Goal: Task Accomplishment & Management: Complete application form

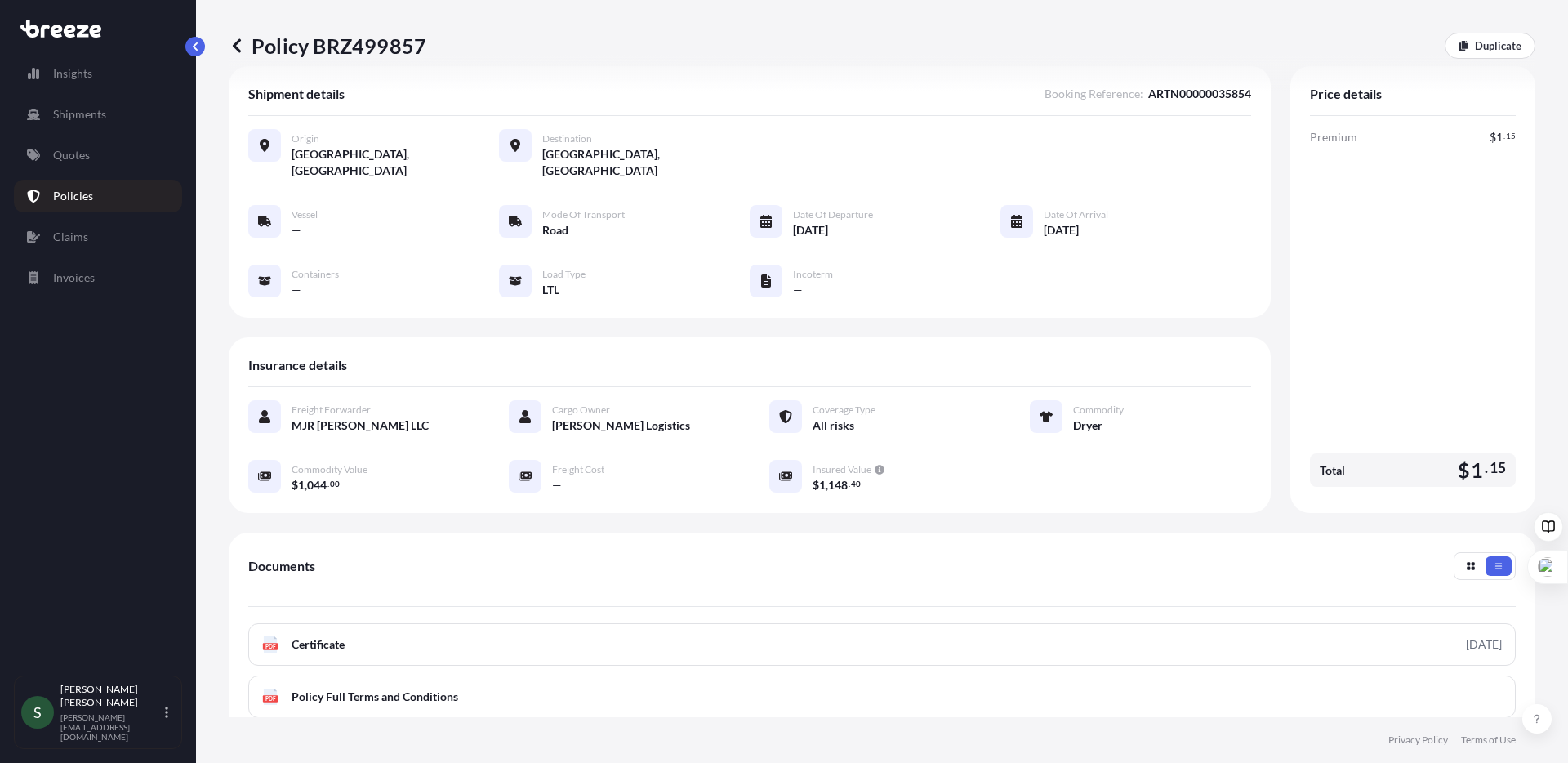
scroll to position [26, 0]
click at [107, 165] on link "Quotes" at bounding box center [98, 155] width 168 height 33
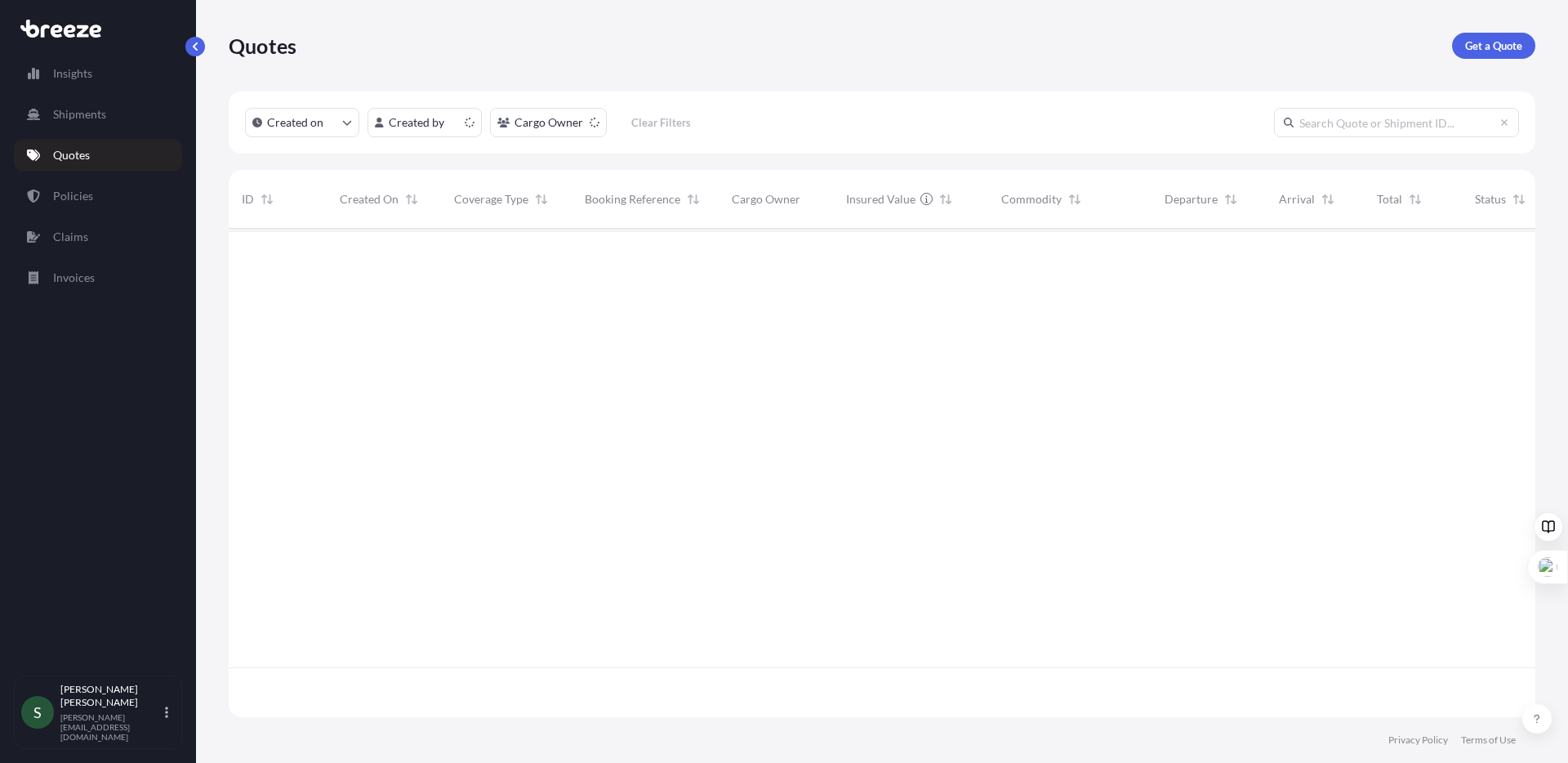
scroll to position [486, 1295]
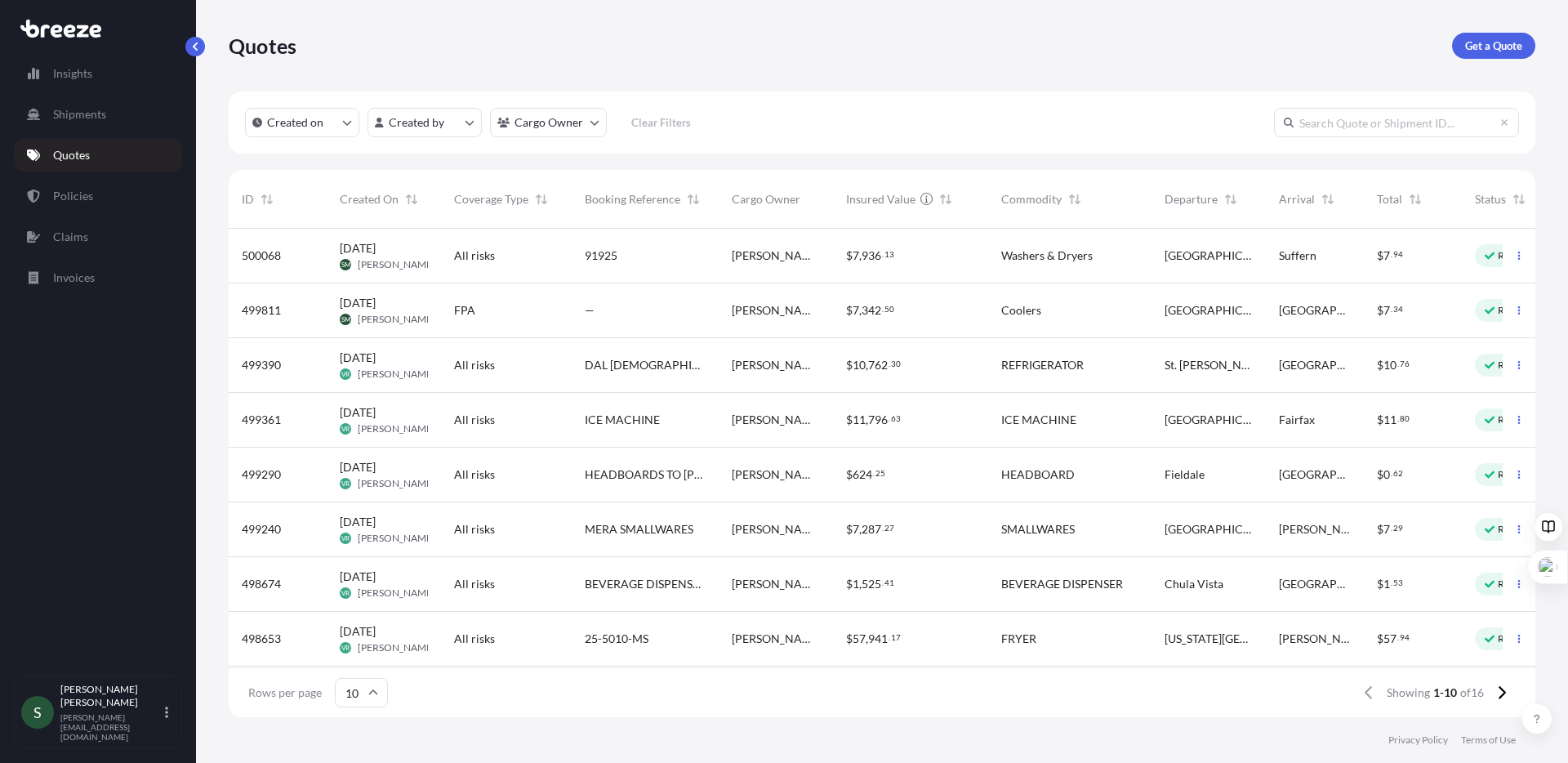
click at [1273, 263] on div "Suffern" at bounding box center [1315, 256] width 98 height 55
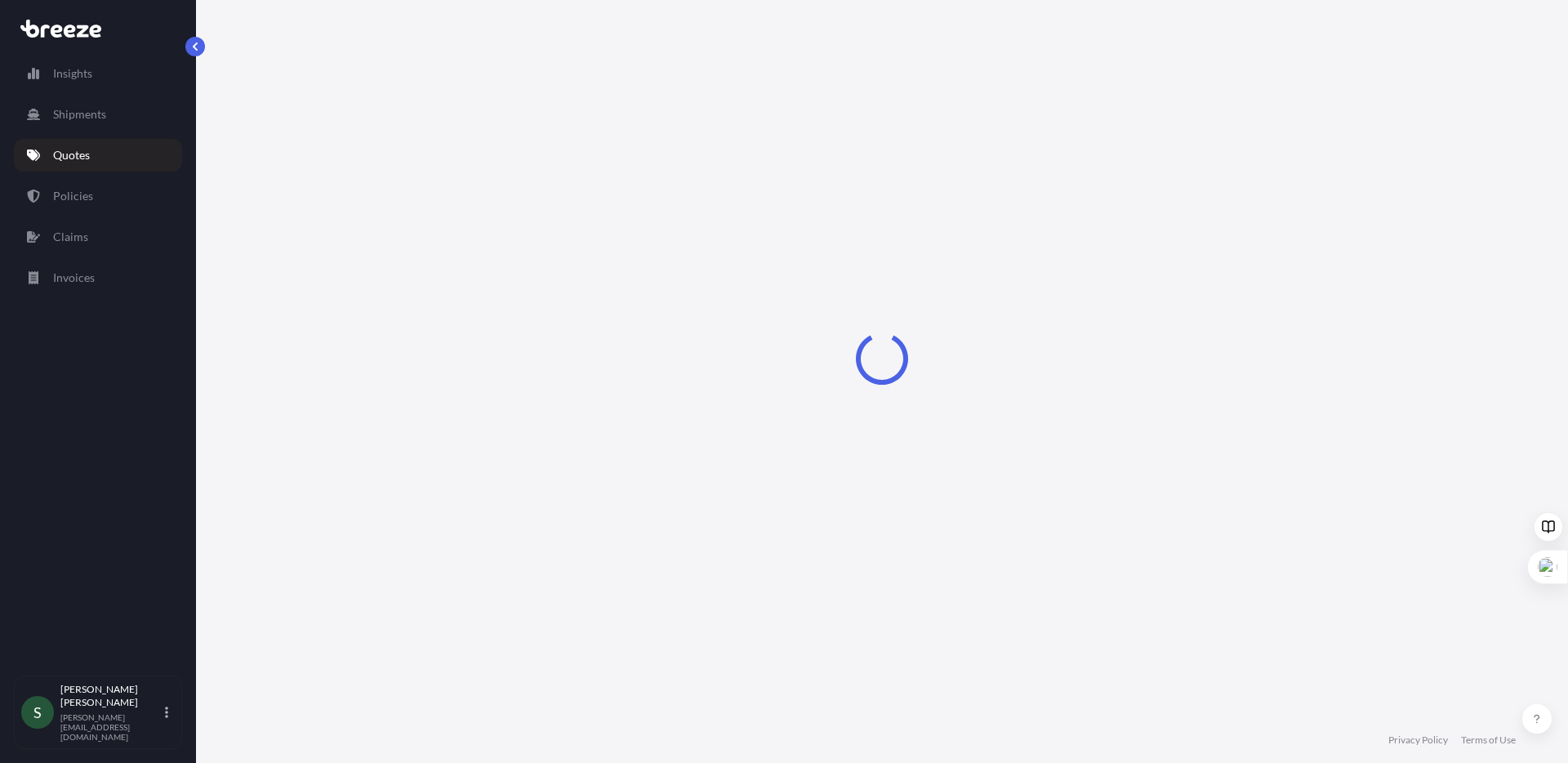
select select "Road"
select select "1"
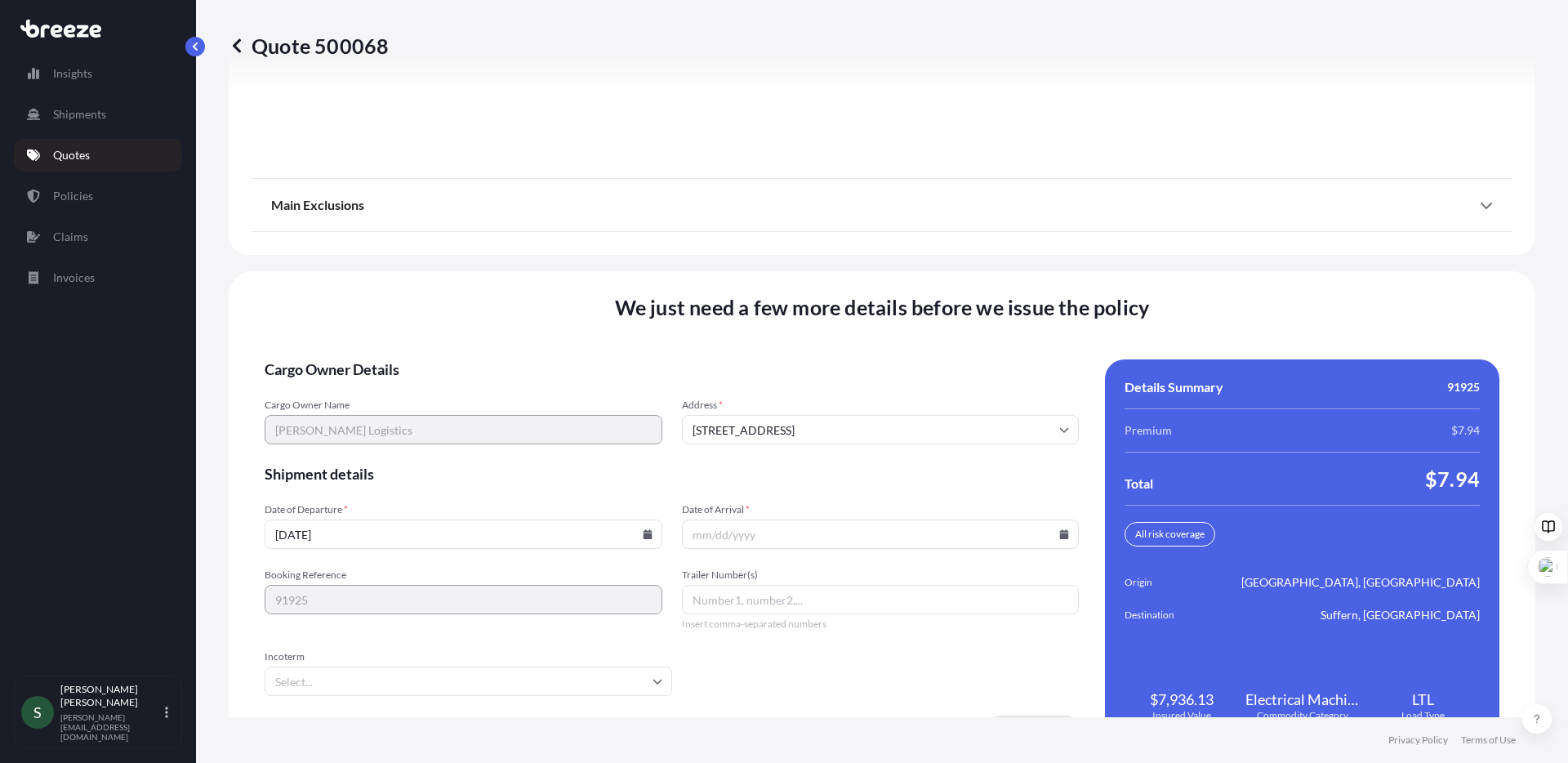
scroll to position [2090, 0]
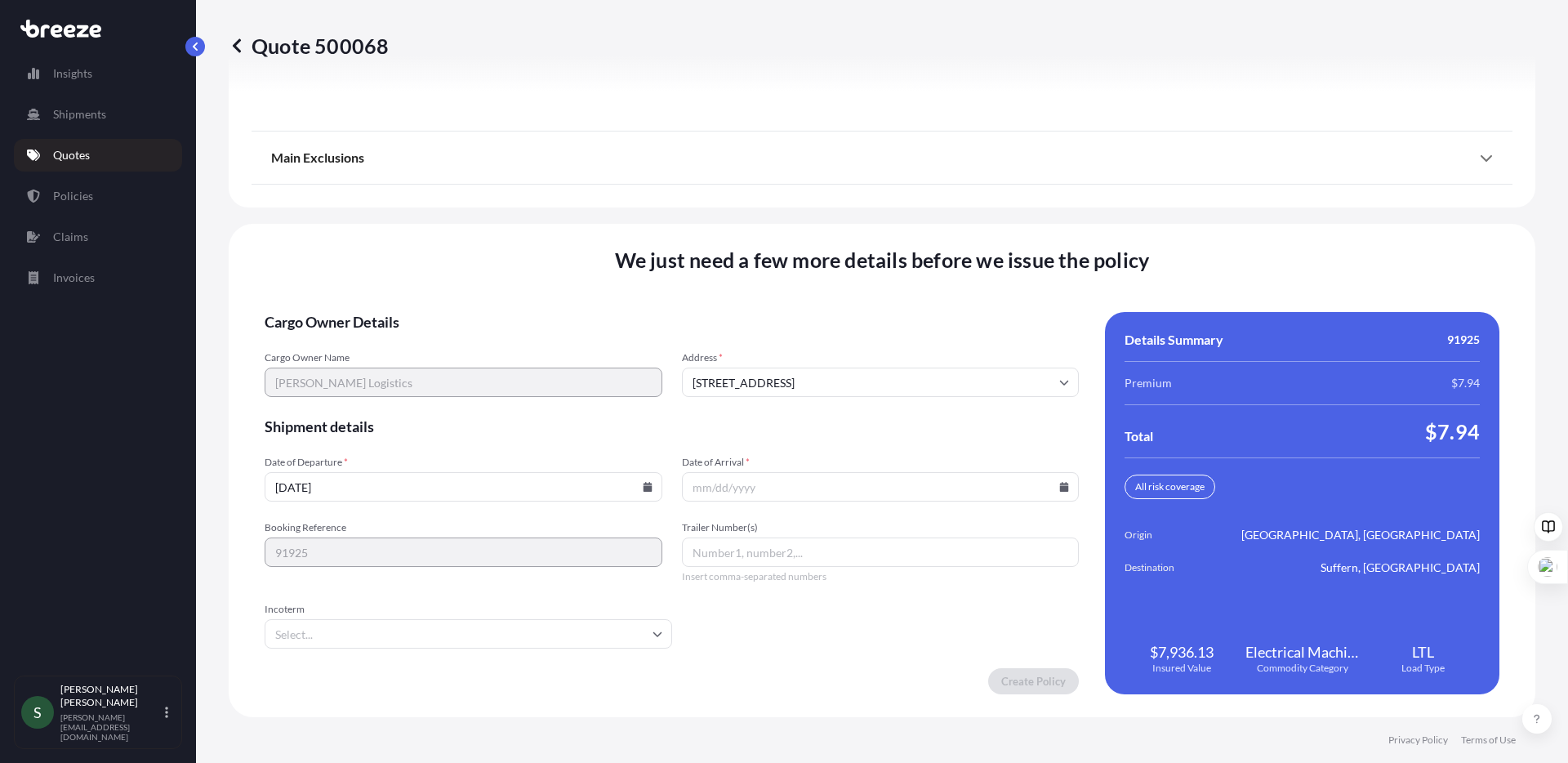
click at [644, 489] on icon at bounding box center [647, 487] width 9 height 10
click at [577, 207] on button at bounding box center [572, 212] width 26 height 26
click at [504, 306] on button "10" at bounding box center [500, 311] width 26 height 26
type input "[DATE]"
click at [1060, 489] on icon at bounding box center [1064, 487] width 9 height 10
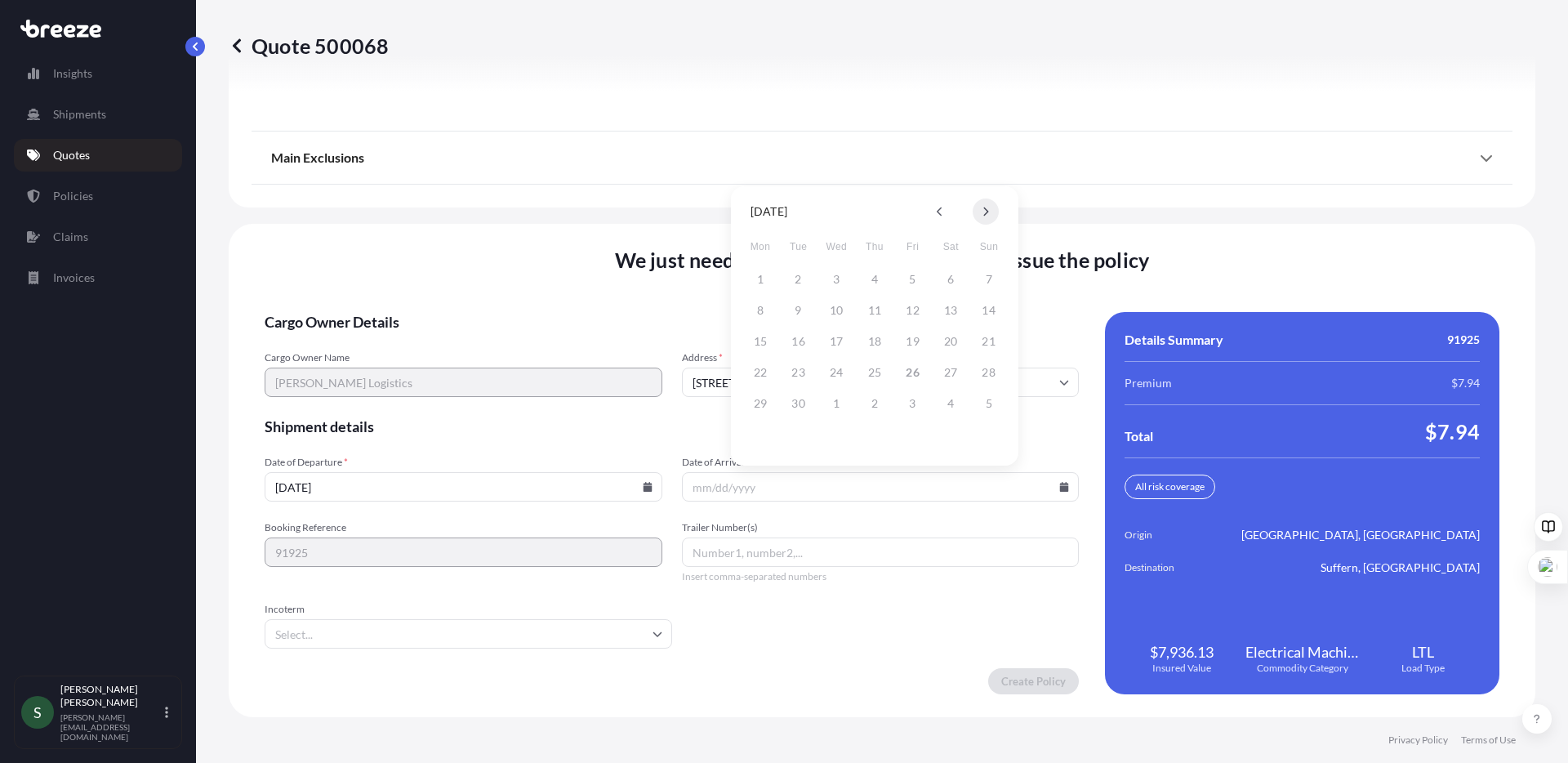
click at [990, 207] on button at bounding box center [986, 212] width 26 height 26
click at [748, 337] on button "13" at bounding box center [760, 341] width 26 height 26
type input "[DATE]"
